Goal: Find specific page/section: Find specific page/section

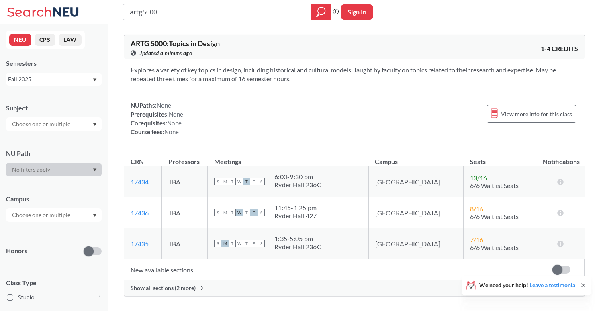
click at [92, 83] on div "Fall 2025" at bounding box center [54, 79] width 96 height 13
click at [88, 80] on div "Fall 2025" at bounding box center [50, 79] width 84 height 9
click at [90, 73] on div "Fall 2025" at bounding box center [54, 79] width 96 height 13
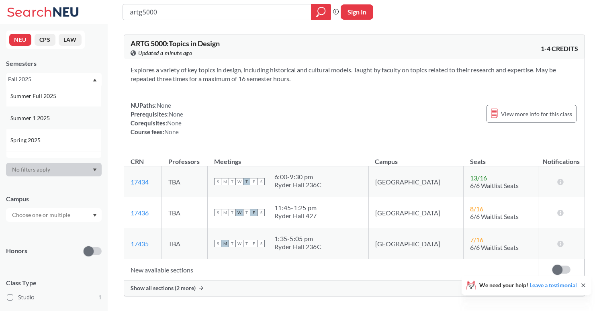
scroll to position [45, 0]
click at [72, 137] on div "Spring 2025" at bounding box center [55, 139] width 91 height 9
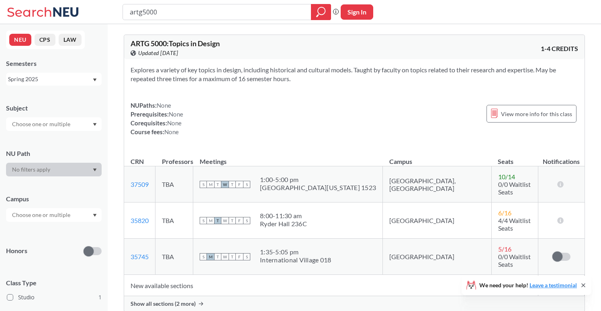
click at [75, 82] on div "Spring 2025" at bounding box center [50, 79] width 84 height 9
click at [65, 106] on div "Summer 1 2025" at bounding box center [55, 106] width 91 height 9
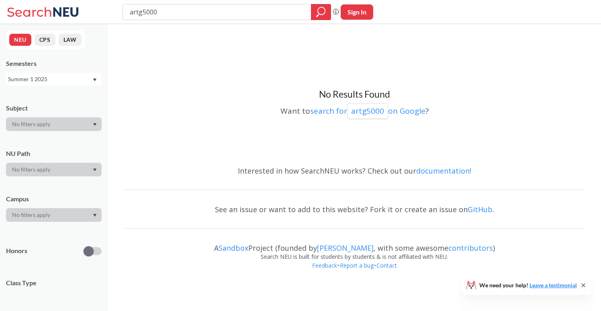
click at [69, 83] on div "Summer 1 2025" at bounding box center [50, 79] width 84 height 9
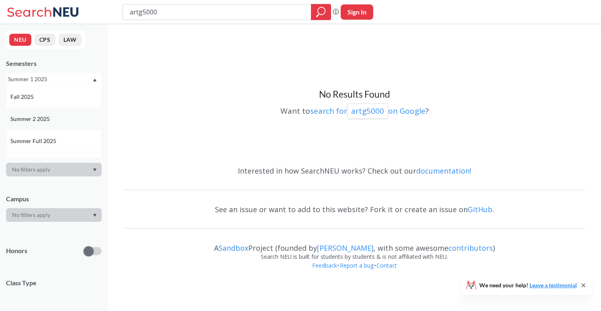
click at [60, 123] on div "Summer 2 2025" at bounding box center [55, 119] width 91 height 9
